Goal: Task Accomplishment & Management: Manage account settings

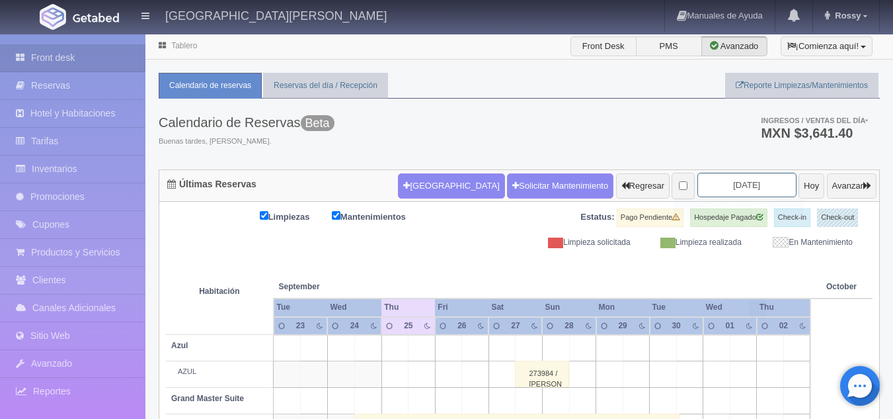
click at [698, 173] on input "[DATE]" at bounding box center [747, 185] width 99 height 24
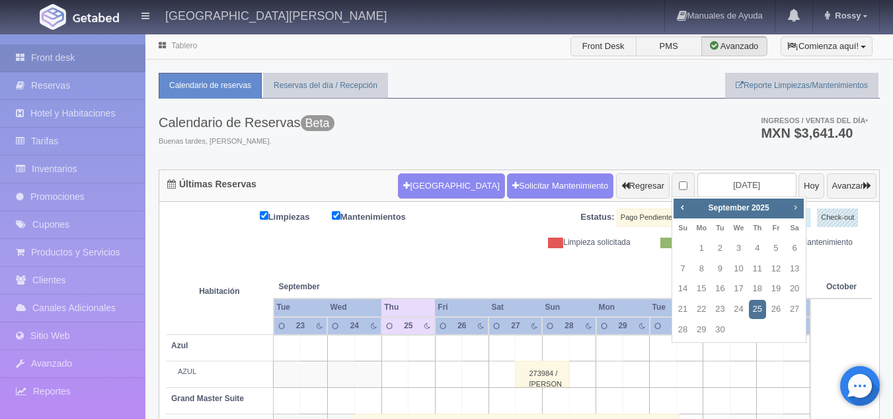
click at [794, 212] on span "Next" at bounding box center [795, 207] width 11 height 11
click at [781, 281] on link "17" at bounding box center [776, 288] width 17 height 19
type input "2025-10-17"
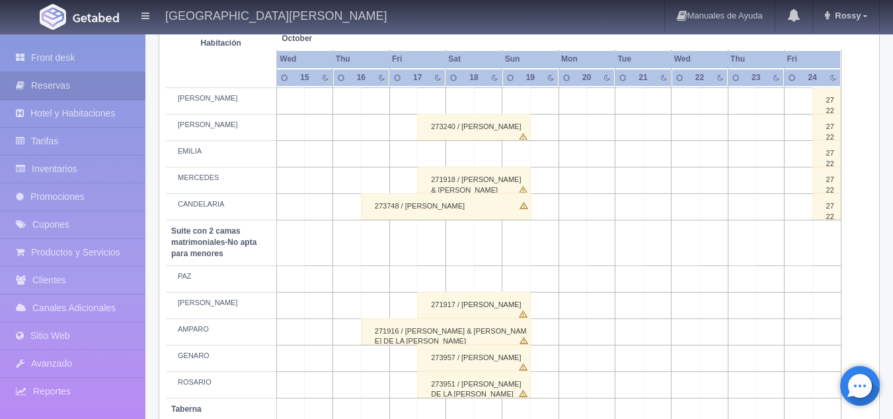
scroll to position [1057, 0]
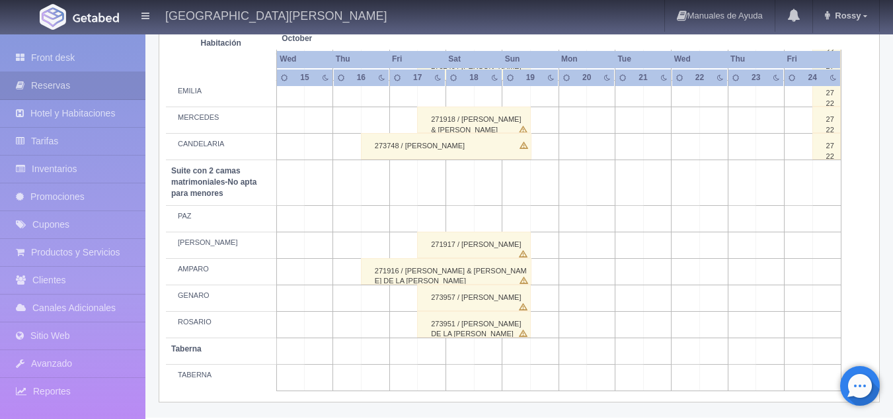
click at [456, 241] on div "271917 / STEPHANIE FELICIANO TOVAR" at bounding box center [474, 244] width 114 height 26
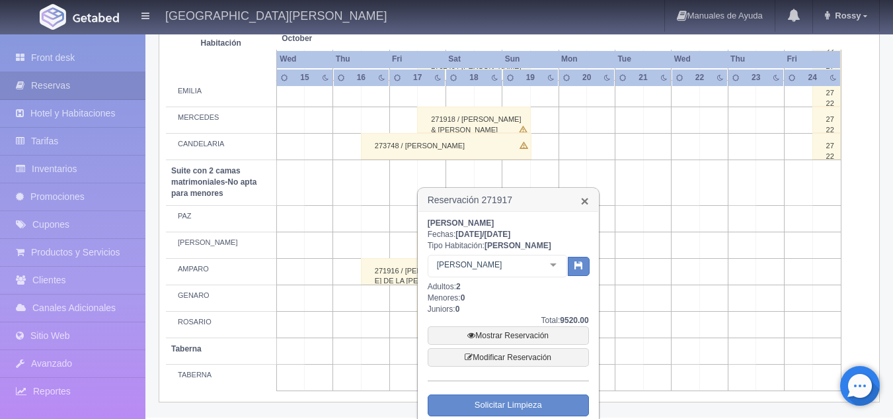
click at [583, 198] on link "×" at bounding box center [585, 201] width 8 height 14
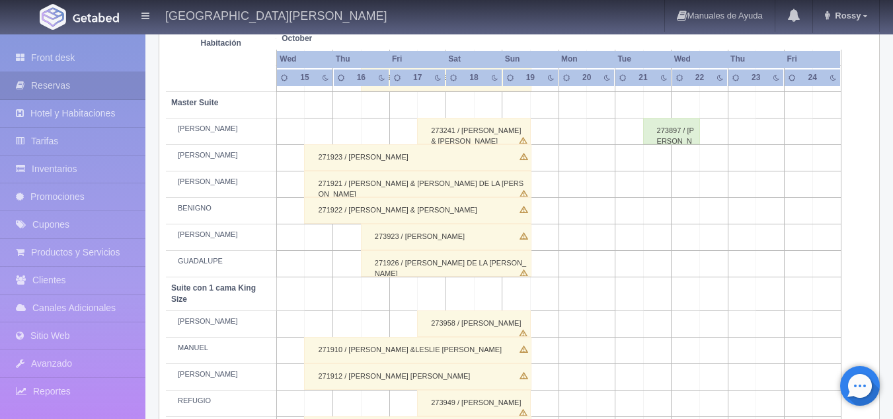
scroll to position [0, 0]
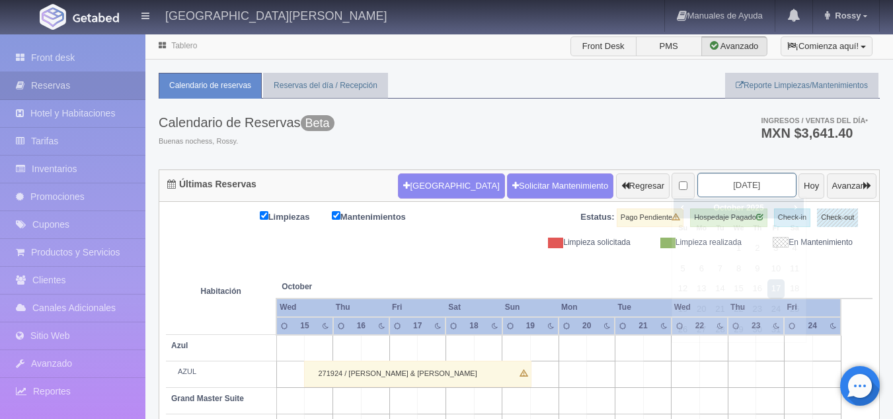
click at [718, 177] on input "2025-10-17" at bounding box center [747, 185] width 99 height 24
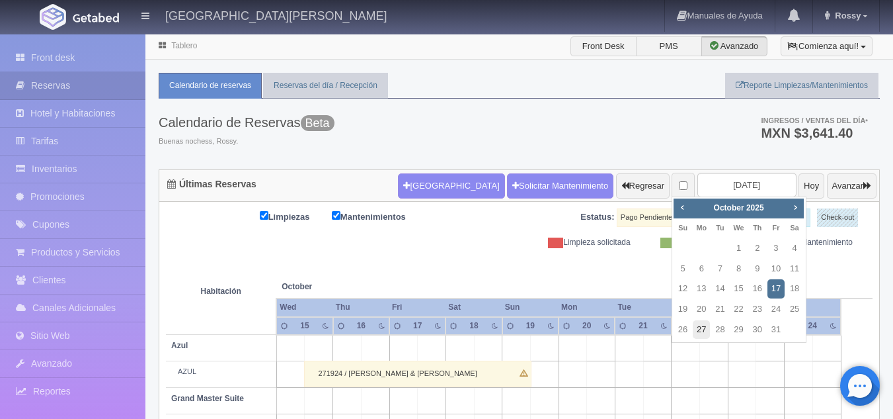
click at [707, 327] on link "27" at bounding box center [701, 329] width 17 height 19
type input "2025-10-27"
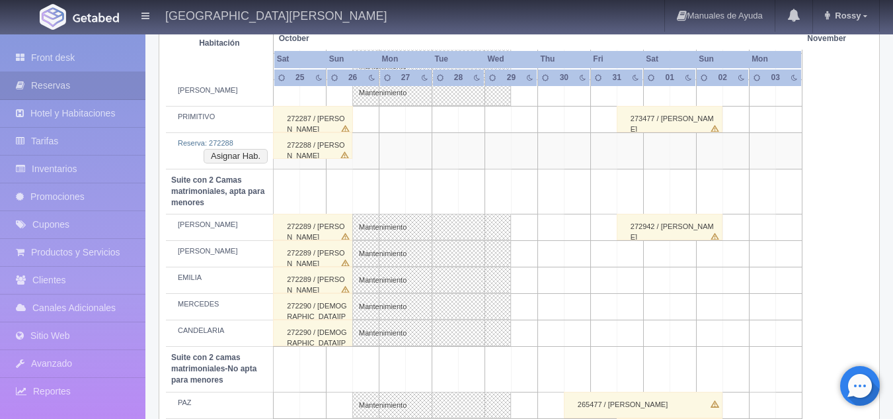
scroll to position [871, 0]
click at [112, 50] on link "Front desk" at bounding box center [72, 57] width 145 height 27
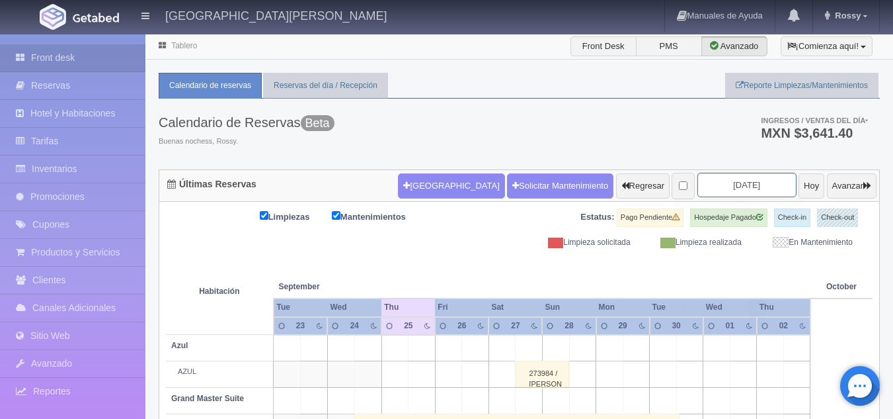
click at [726, 183] on input "[DATE]" at bounding box center [747, 185] width 99 height 24
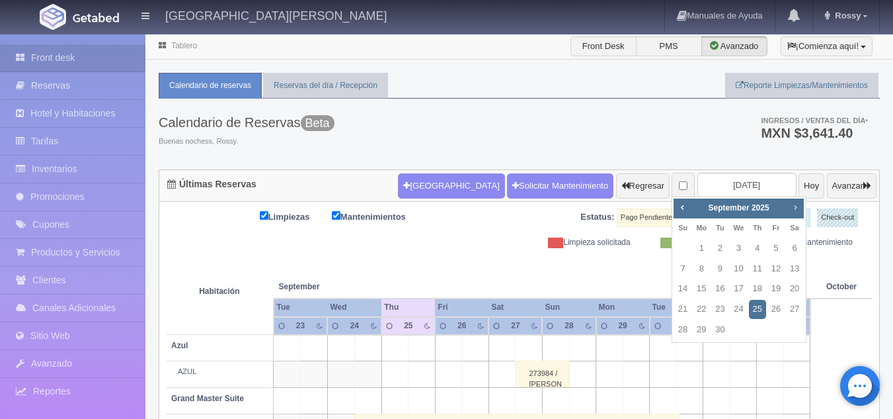
click at [796, 211] on span "Next" at bounding box center [795, 207] width 11 height 11
click at [793, 265] on link "11" at bounding box center [794, 268] width 17 height 19
type input "2025-10-11"
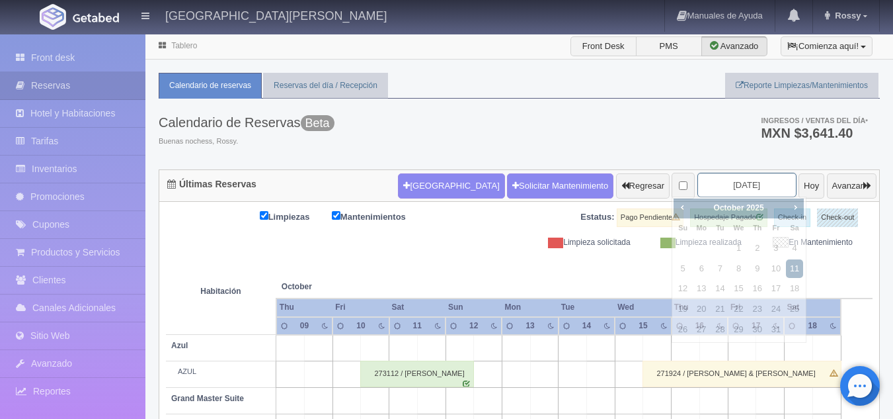
click at [721, 179] on input "[DATE]" at bounding box center [747, 185] width 99 height 24
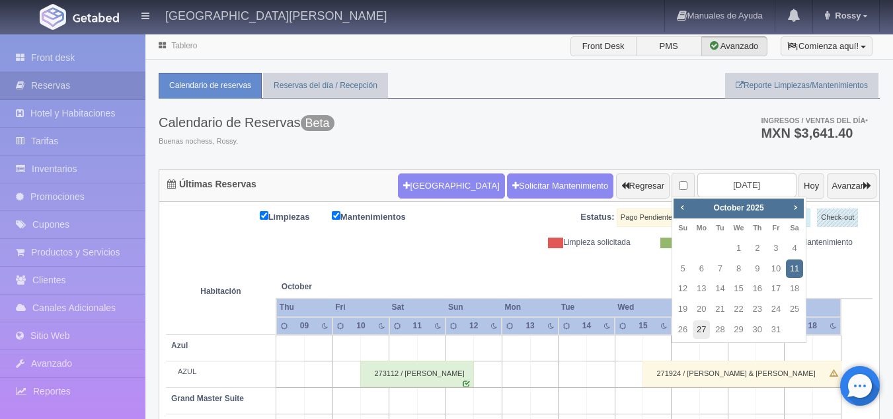
click at [698, 323] on link "27" at bounding box center [701, 329] width 17 height 19
type input "[DATE]"
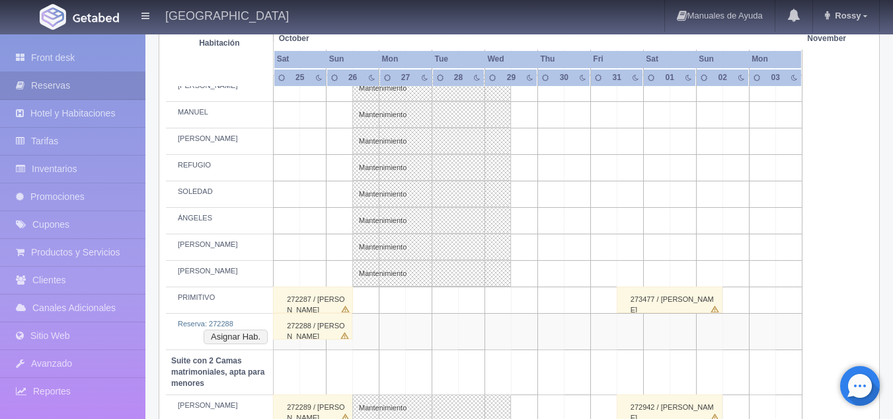
scroll to position [689, 0]
click at [226, 335] on button "Asignar Hab." at bounding box center [236, 337] width 64 height 15
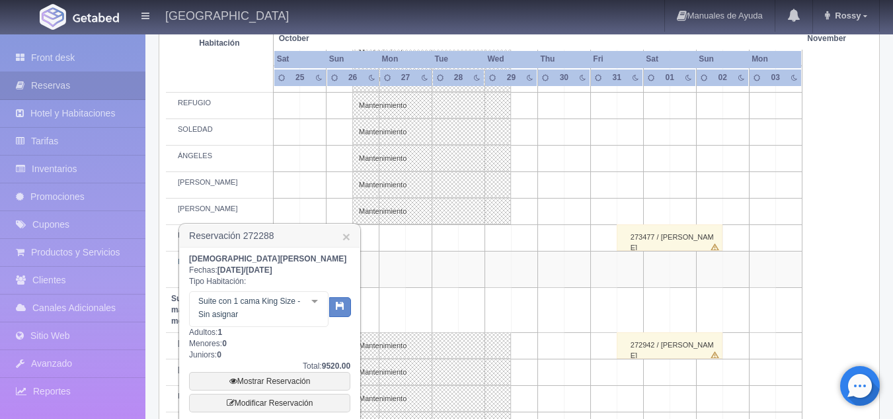
scroll to position [769, 0]
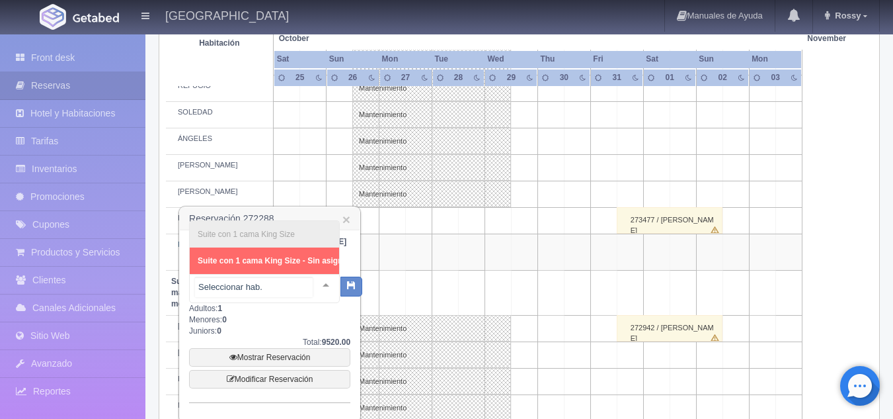
click at [304, 294] on div "Suite con 1 cama King Size Suite con 1 cama King Size - Sin asignar No elements…" at bounding box center [264, 288] width 151 height 29
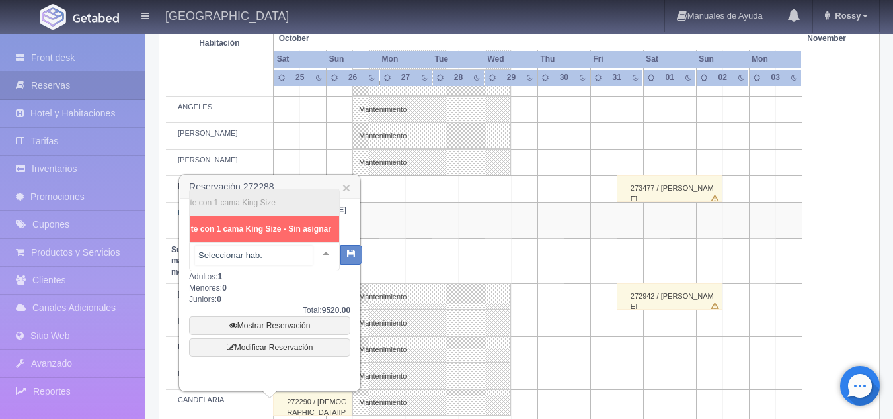
scroll to position [0, 0]
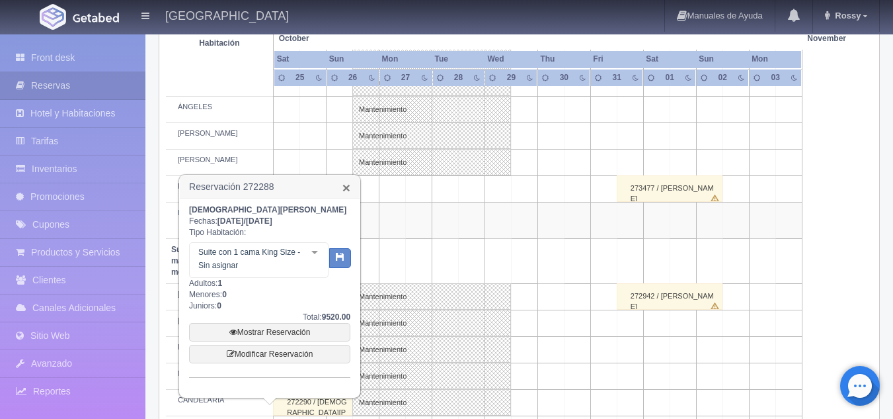
click at [343, 189] on link "×" at bounding box center [347, 188] width 8 height 14
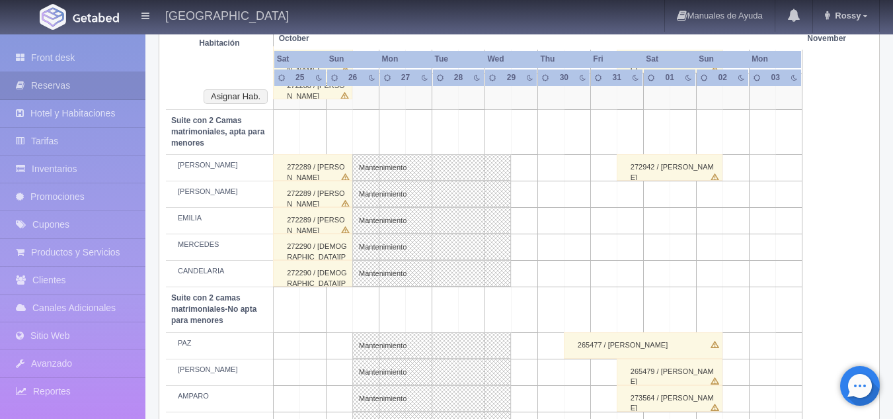
scroll to position [929, 0]
click at [454, 238] on link "Mantenimiento" at bounding box center [432, 248] width 159 height 26
select select "Mantenimiento"
select select "1983_MERCEDES"
type input "26-10-2025"
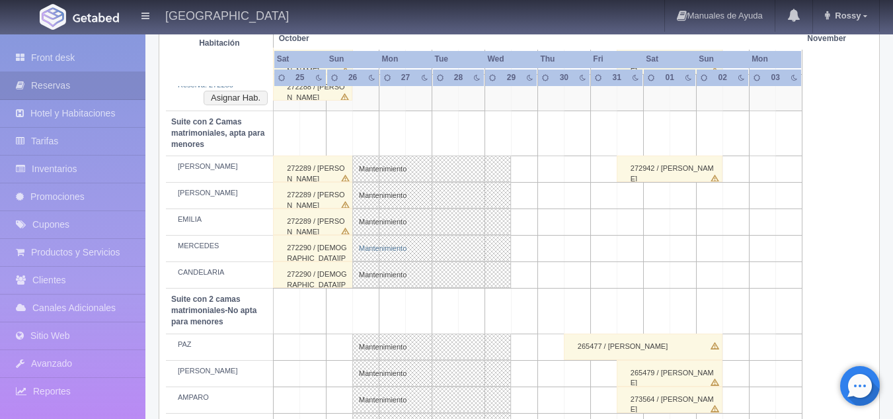
type input "29-10-2025"
type textarea "MB"
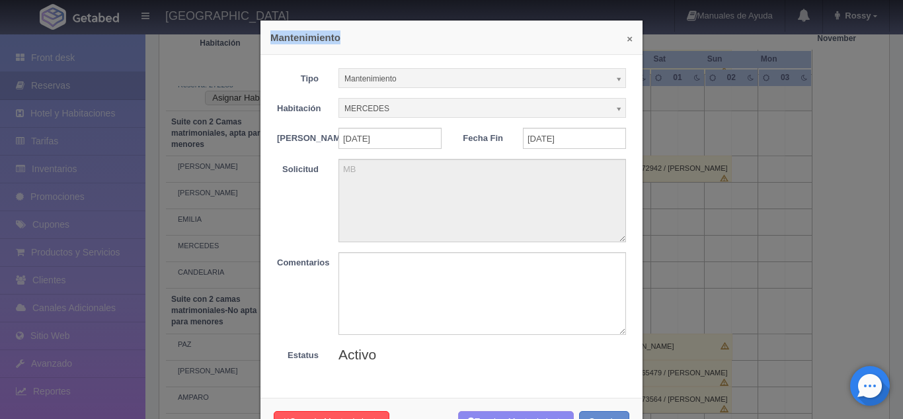
click at [626, 40] on div "× Mantenimiento" at bounding box center [452, 38] width 382 height 34
click at [627, 40] on button "×" at bounding box center [630, 39] width 6 height 10
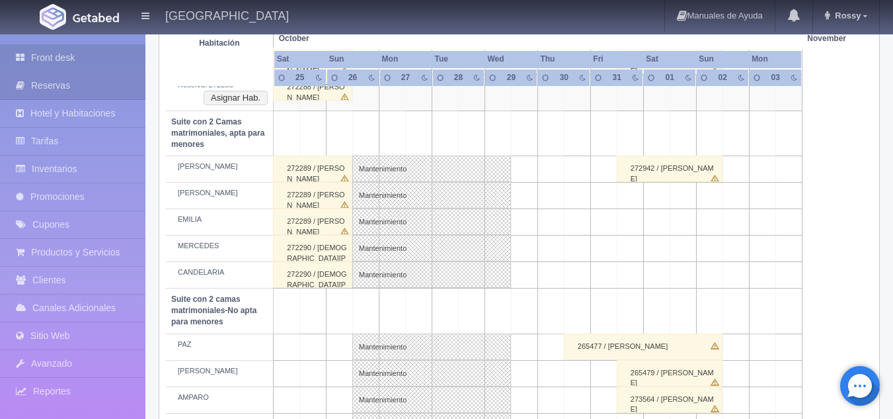
click at [97, 54] on link "Front desk" at bounding box center [72, 57] width 145 height 27
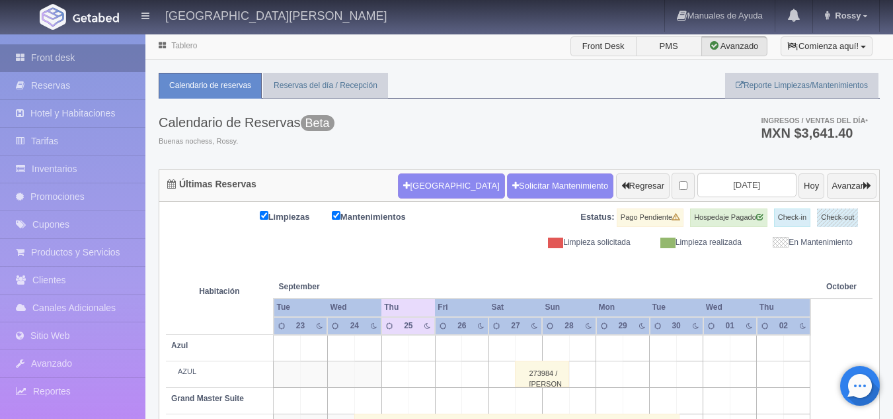
click at [122, 57] on link "Front desk" at bounding box center [72, 57] width 145 height 27
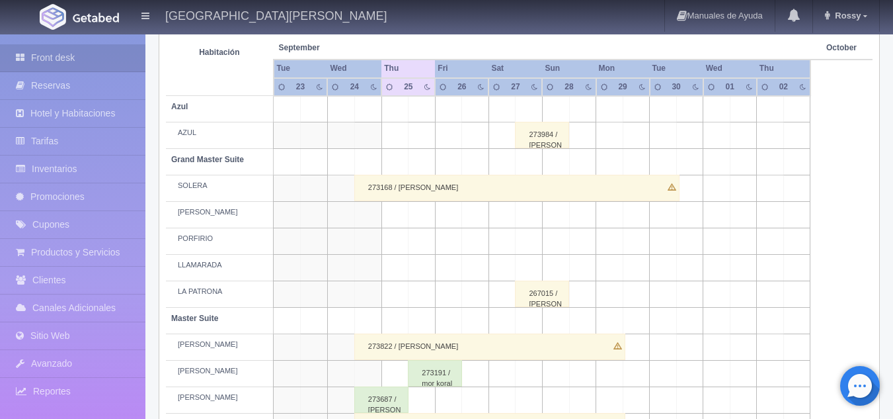
scroll to position [137, 0]
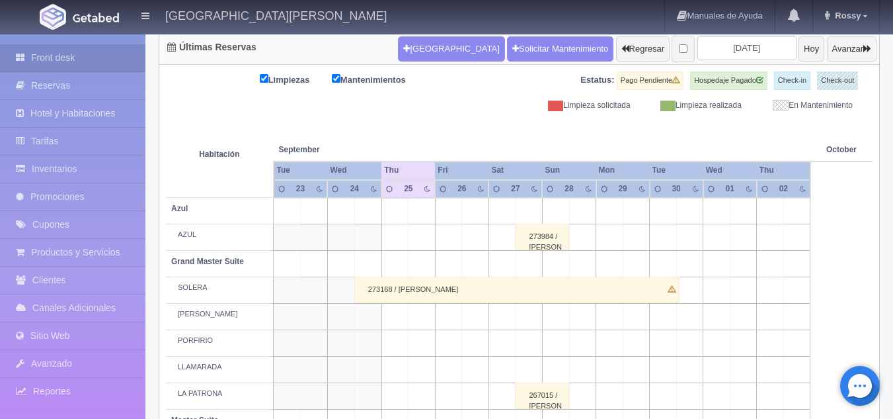
click at [534, 248] on div "273984 / [PERSON_NAME] Villlanueva [PERSON_NAME]" at bounding box center [542, 237] width 54 height 26
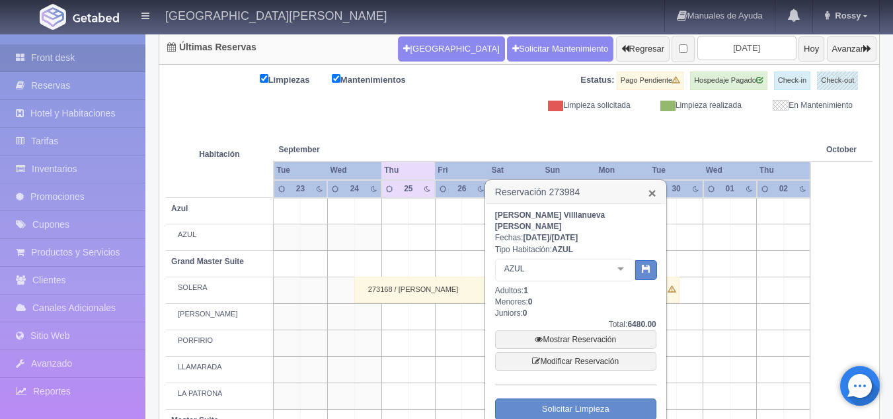
click at [653, 194] on link "×" at bounding box center [653, 193] width 8 height 14
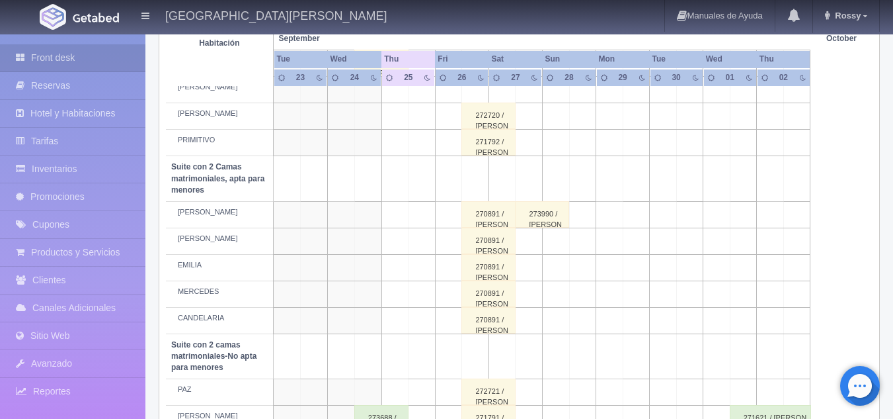
scroll to position [1020, 0]
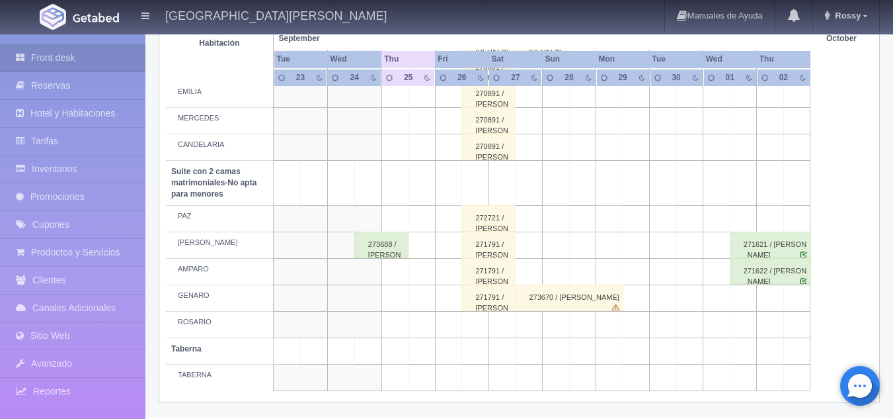
click at [531, 289] on div "273670 / [PERSON_NAME]" at bounding box center [569, 297] width 108 height 26
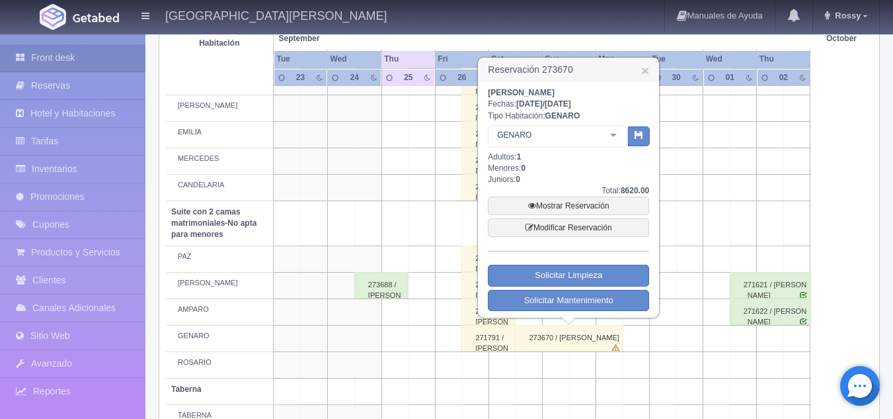
scroll to position [979, 0]
click at [647, 72] on link "×" at bounding box center [646, 71] width 8 height 14
